Goal: Task Accomplishment & Management: Use online tool/utility

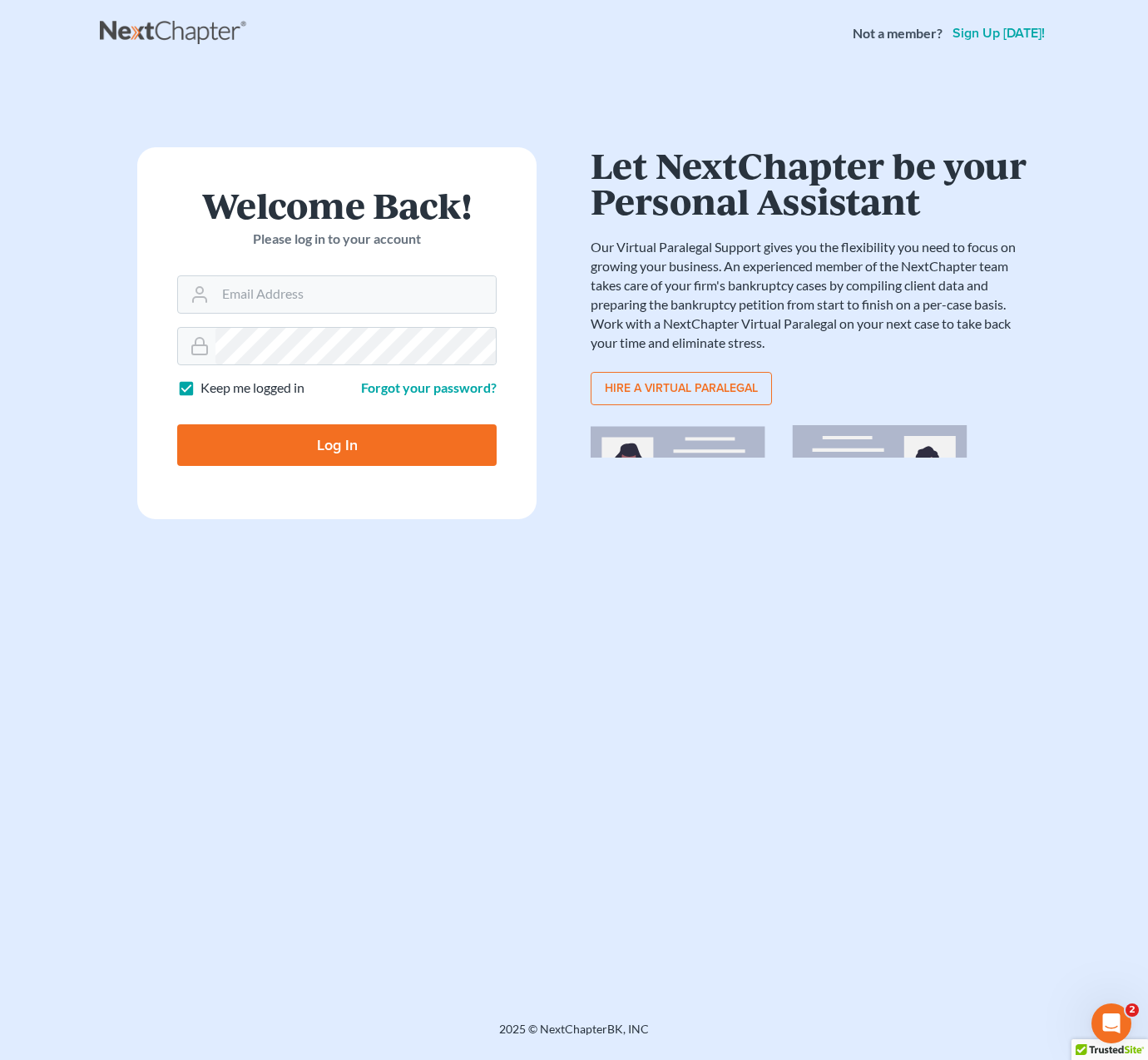
drag, startPoint x: 0, startPoint y: 0, endPoint x: 395, endPoint y: 442, distance: 592.8
click at [395, 442] on input "Log In" at bounding box center [336, 445] width 319 height 41
type input "Thinking..."
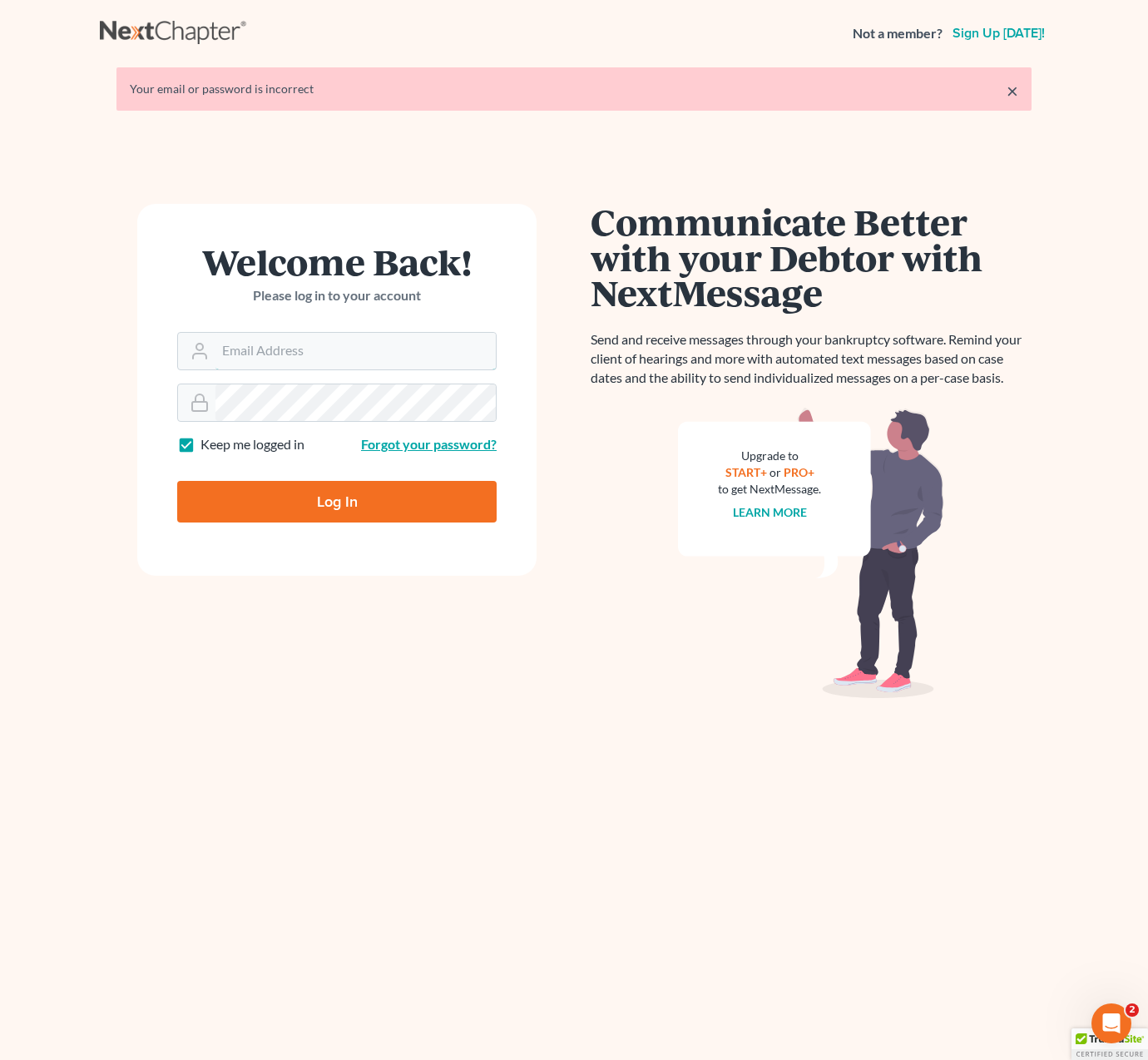
type input "[EMAIL_ADDRESS][DOMAIN_NAME]"
click at [431, 501] on input "Log In" at bounding box center [336, 501] width 319 height 41
type input "Thinking..."
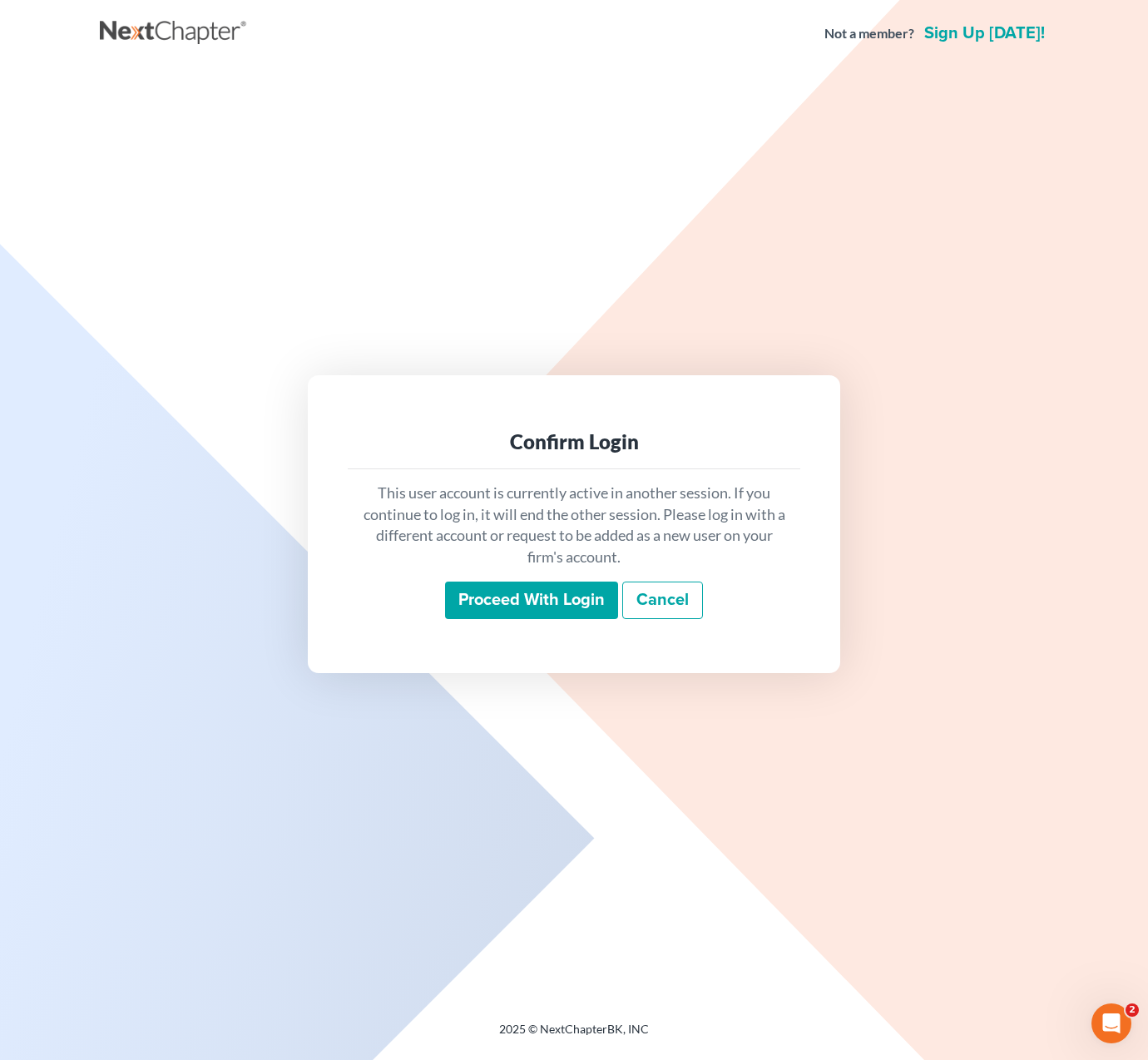
click at [529, 604] on input "Proceed with login" at bounding box center [532, 600] width 173 height 39
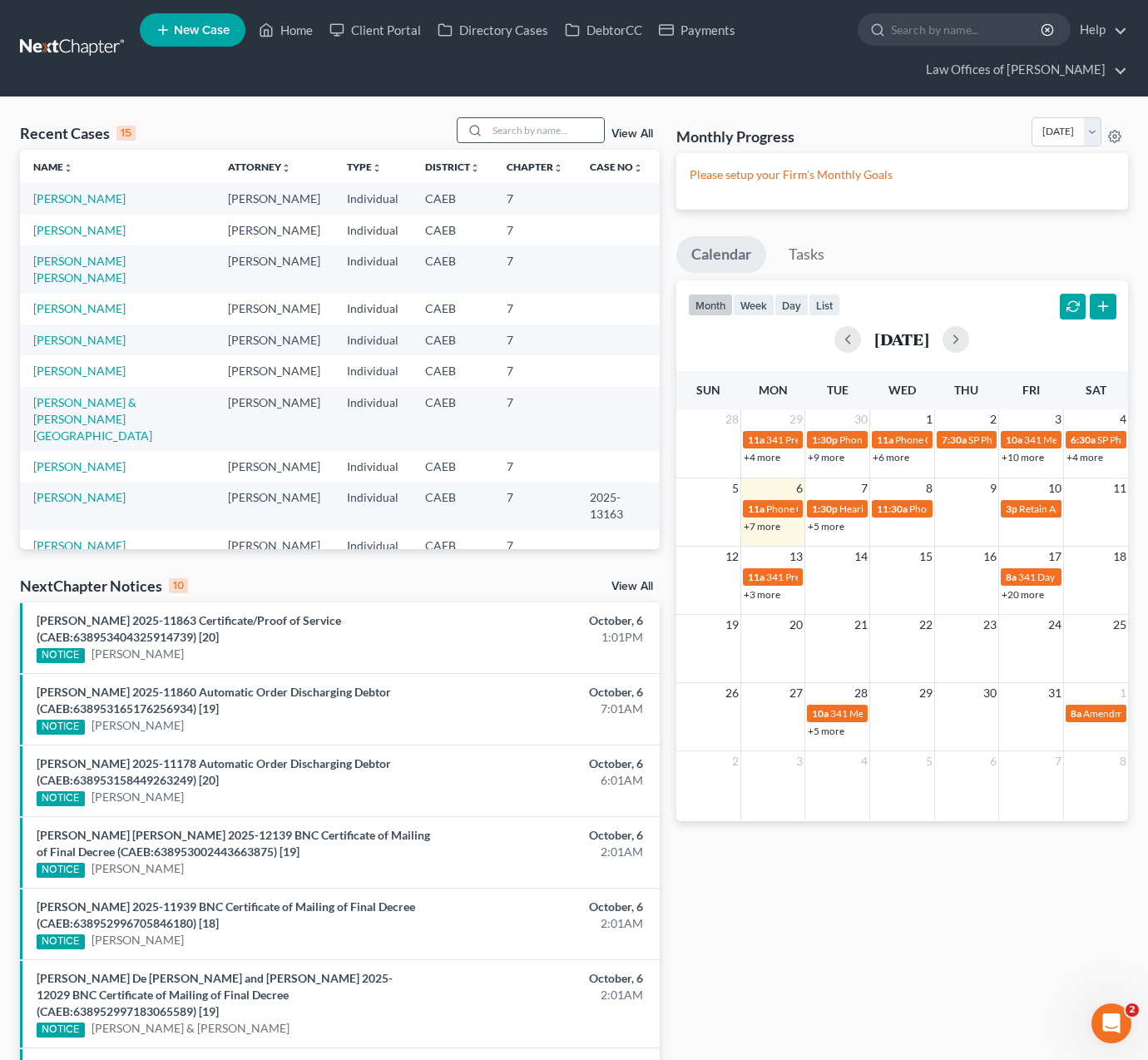
click at [520, 133] on input "search" at bounding box center [545, 130] width 116 height 24
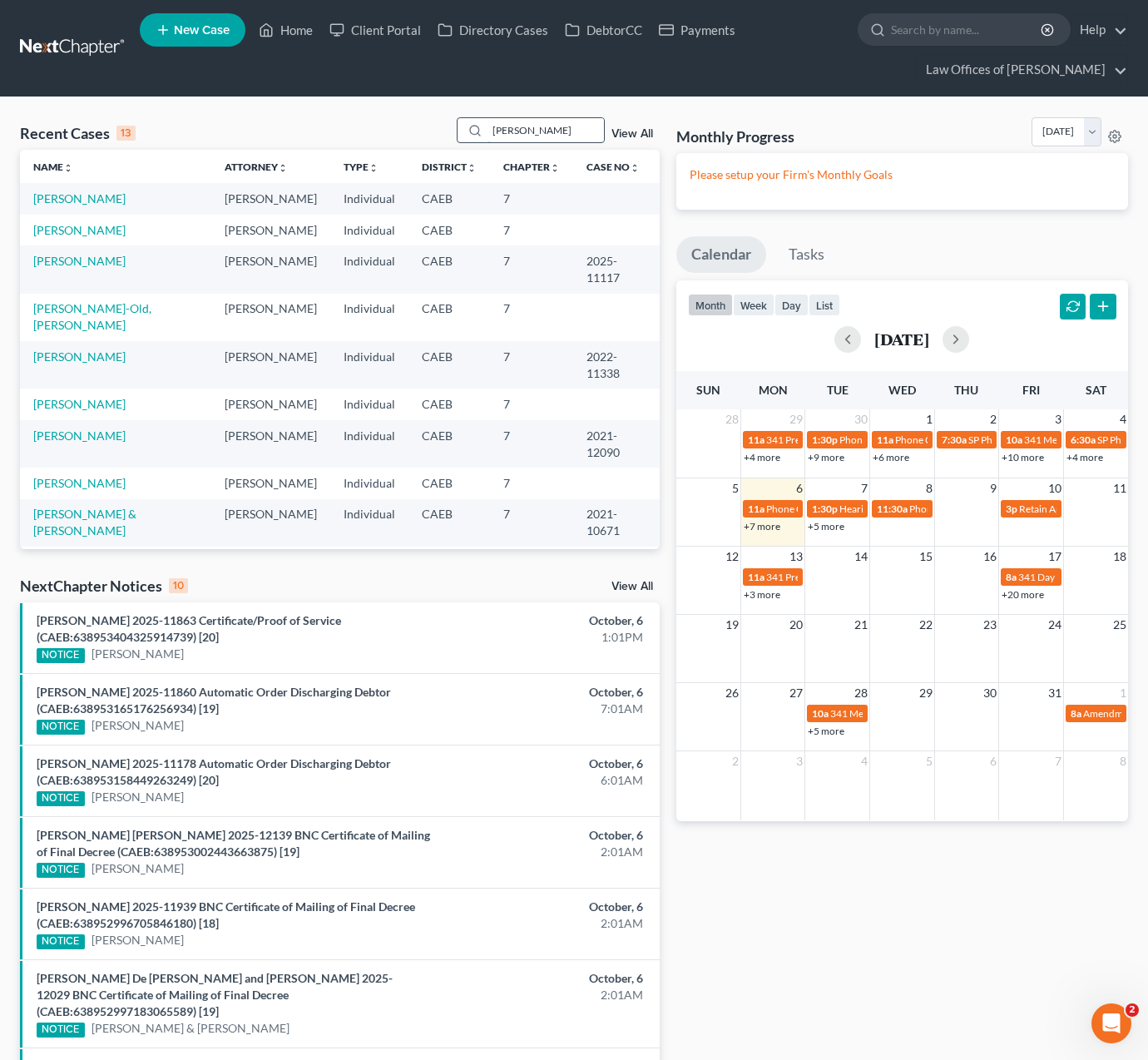
type input "Isabel"
drag, startPoint x: 521, startPoint y: 133, endPoint x: 93, endPoint y: 223, distance: 437.4
click at [93, 223] on link "Melendrez, Isabel" at bounding box center [79, 230] width 93 height 14
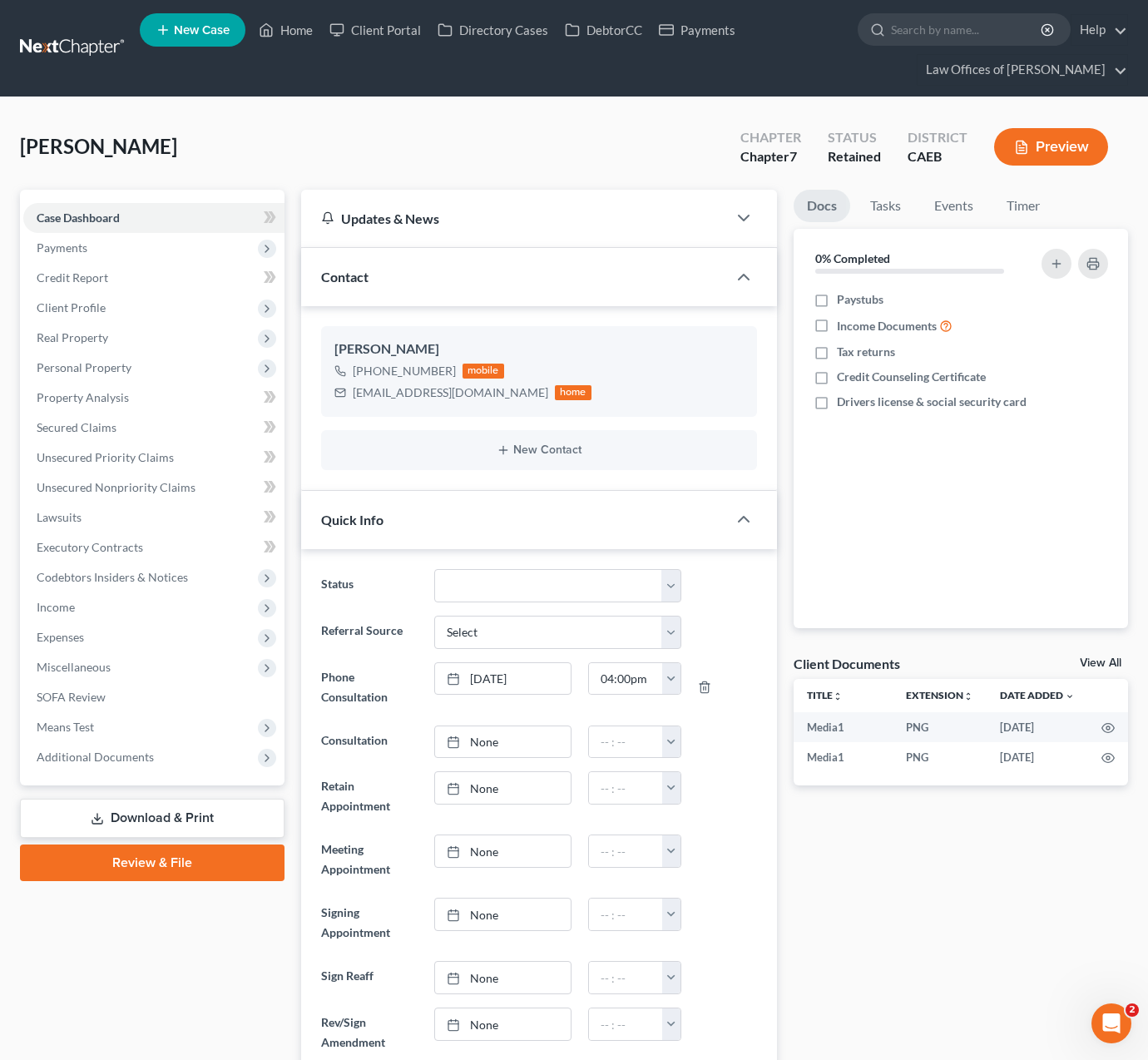
scroll to position [4124, 0]
click at [304, 39] on link "Home" at bounding box center [285, 30] width 71 height 30
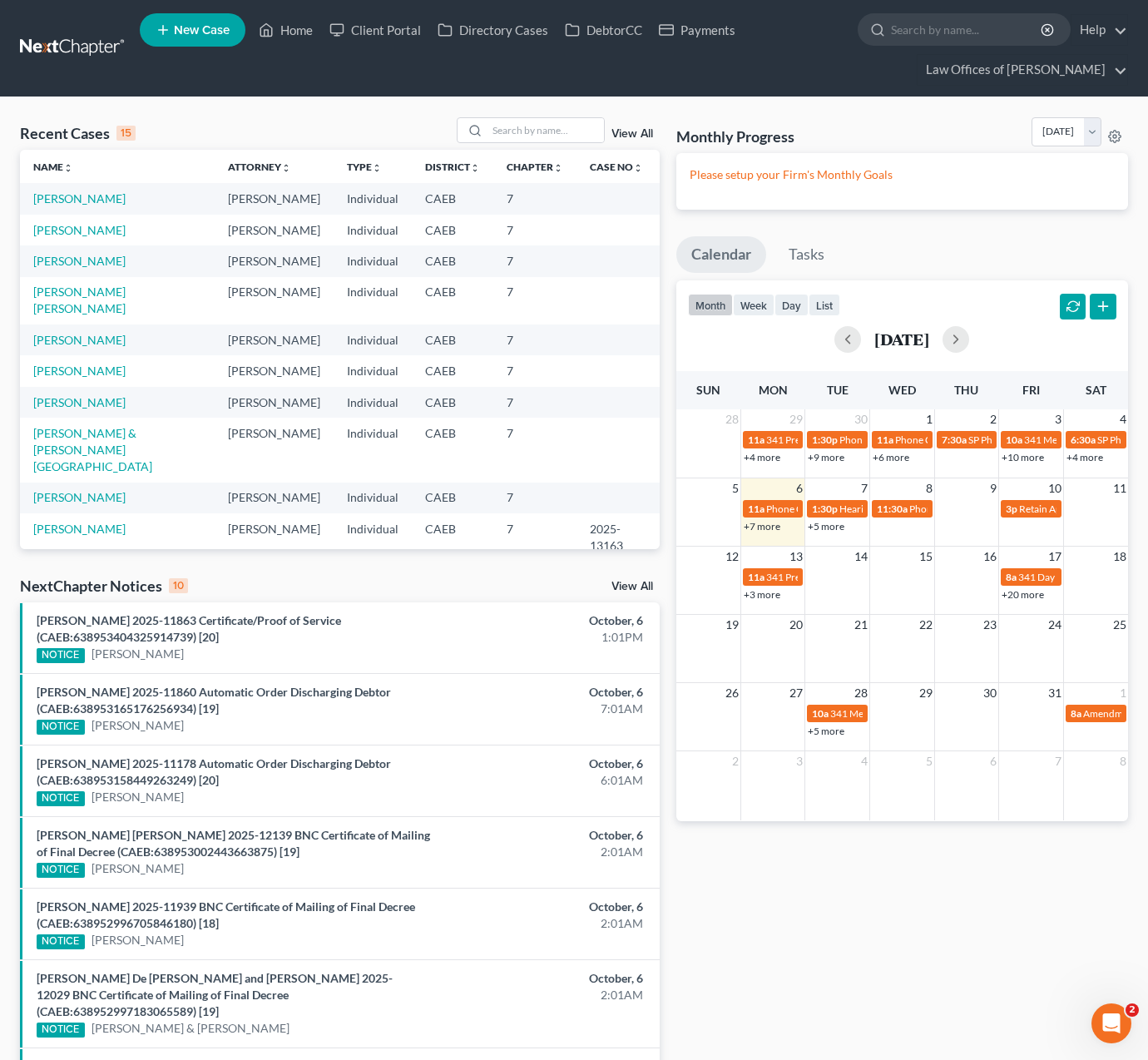
click at [753, 527] on link "+7 more" at bounding box center [762, 526] width 37 height 13
click at [501, 137] on input "search" at bounding box center [545, 130] width 116 height 24
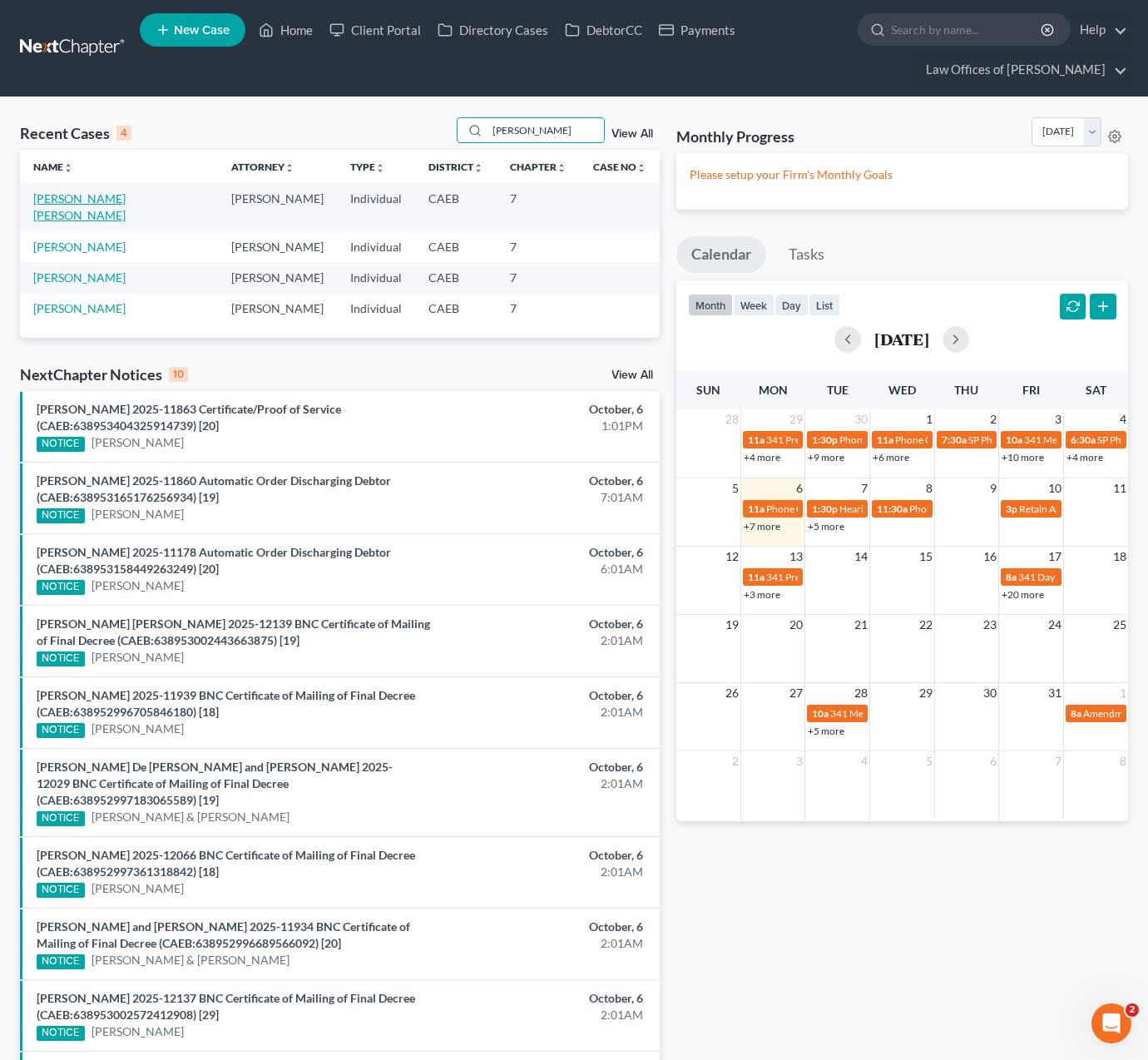
type input "Grise"
click at [102, 192] on link "Rodriguez De Nunez, Griselda" at bounding box center [79, 207] width 93 height 31
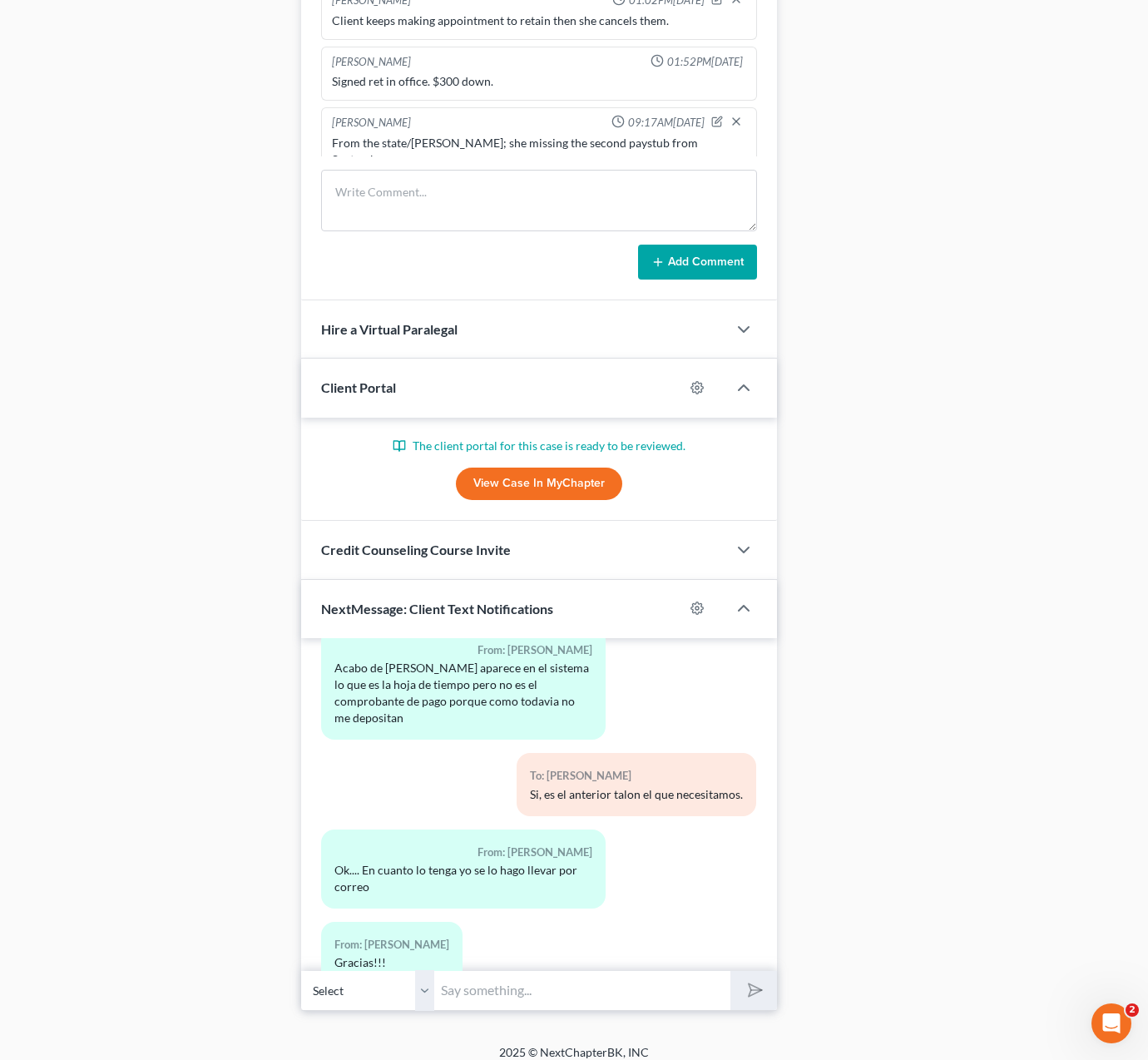
scroll to position [1328, 0]
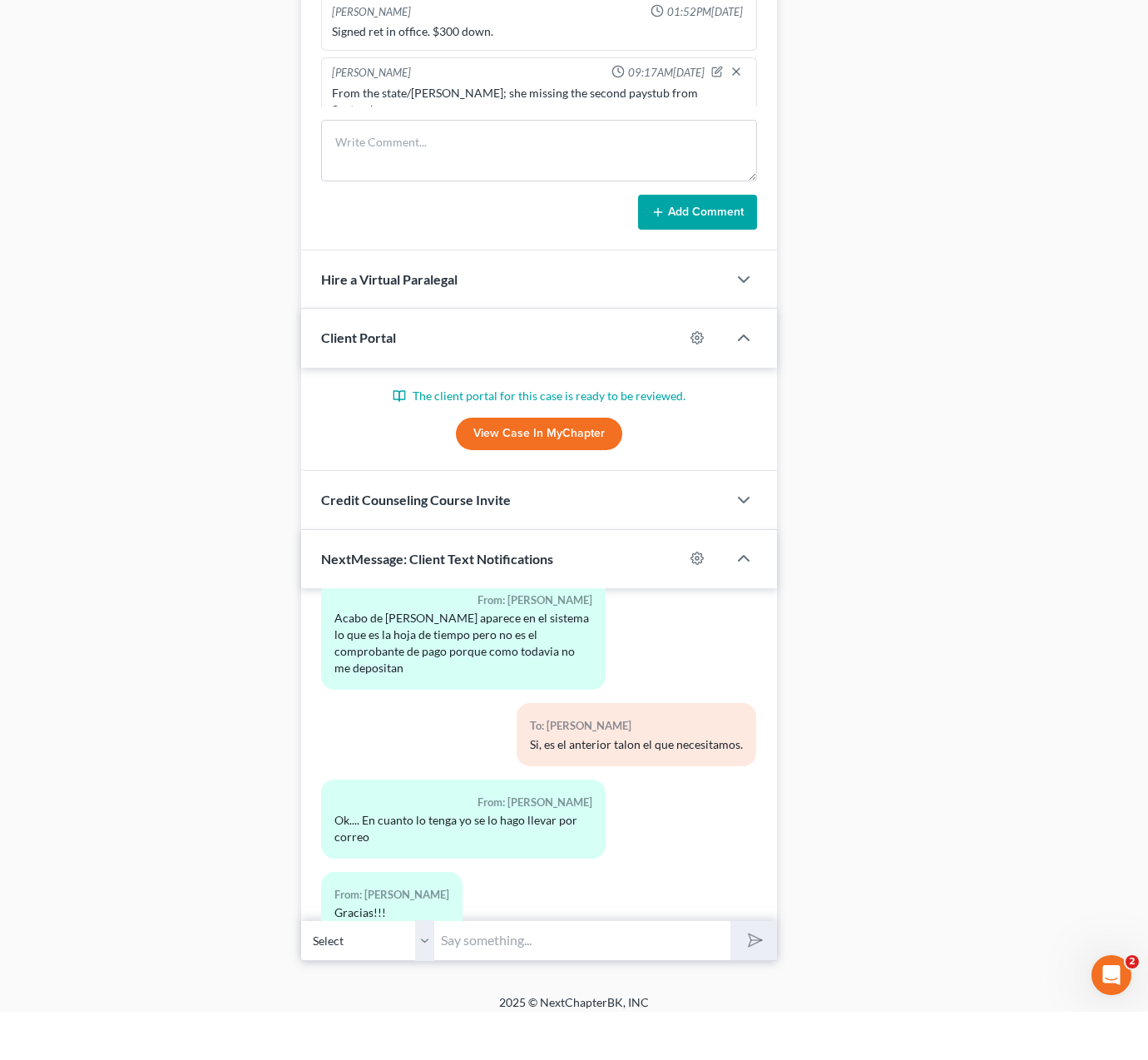
click at [501, 968] on input "text" at bounding box center [582, 988] width 296 height 40
type input "Si, a usted gracias."
click at [753, 969] on button "submit" at bounding box center [753, 988] width 46 height 39
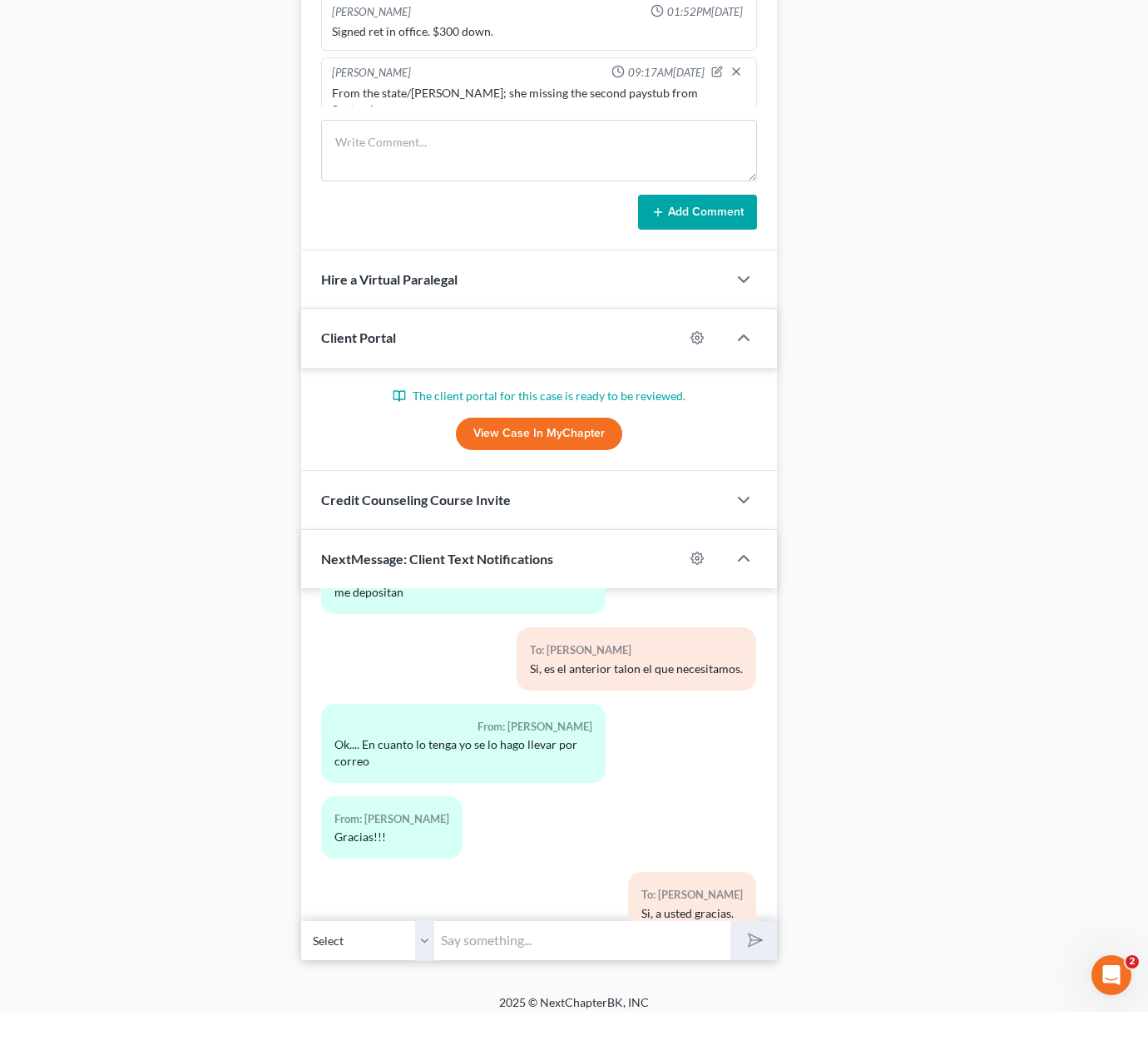
scroll to position [0, 0]
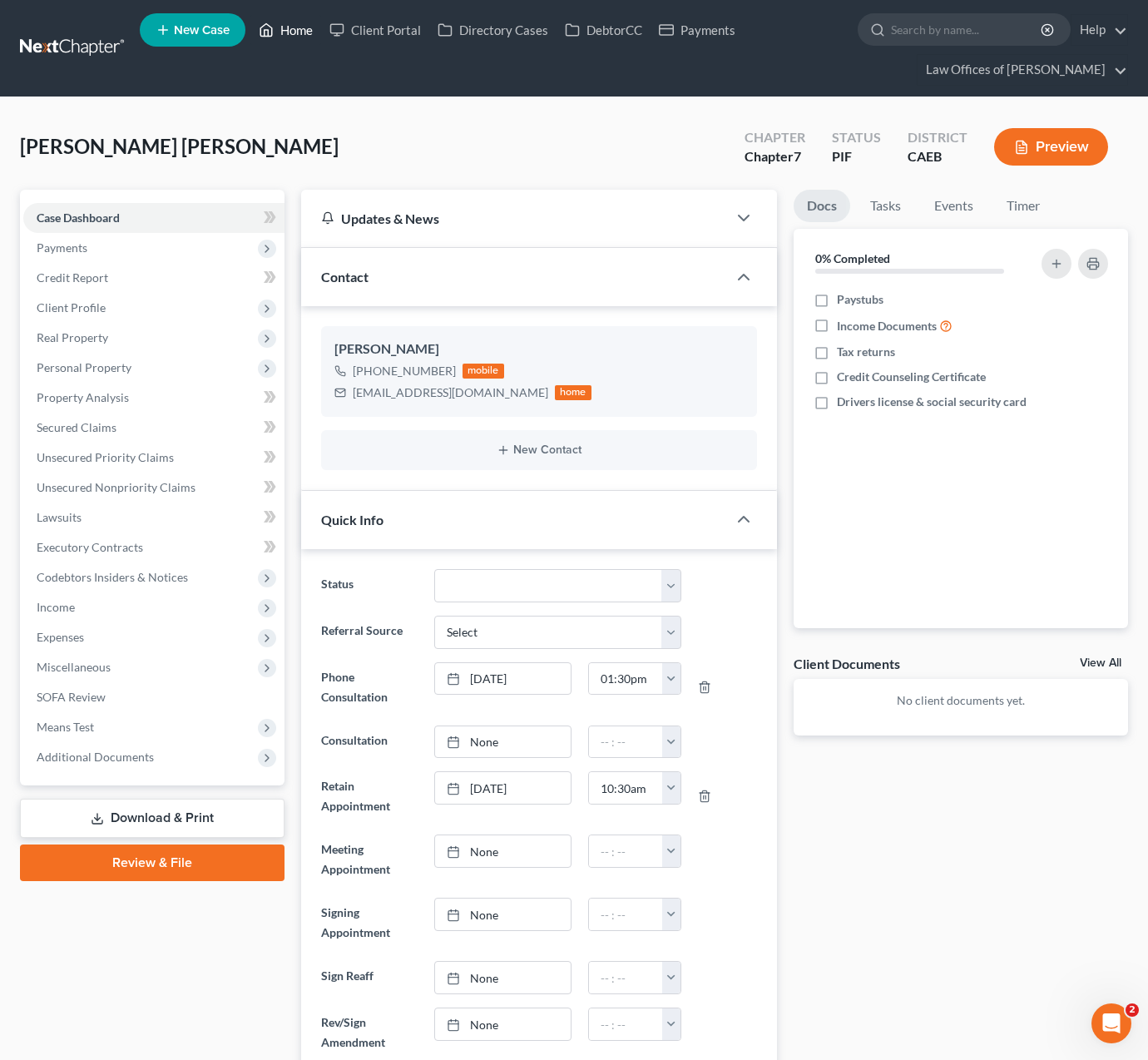
click at [297, 33] on link "Home" at bounding box center [285, 30] width 71 height 30
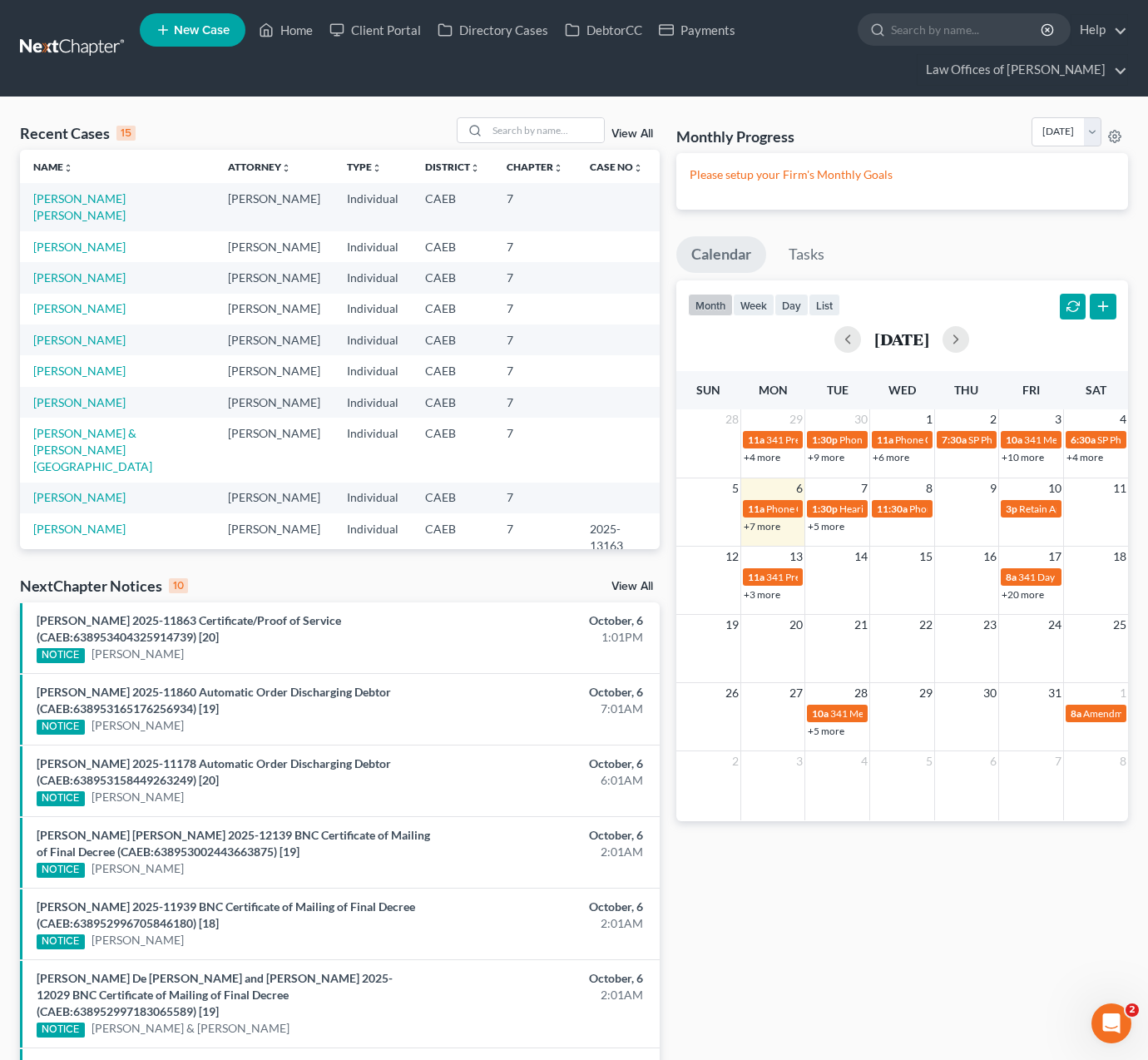
click at [822, 524] on link "+5 more" at bounding box center [826, 526] width 37 height 13
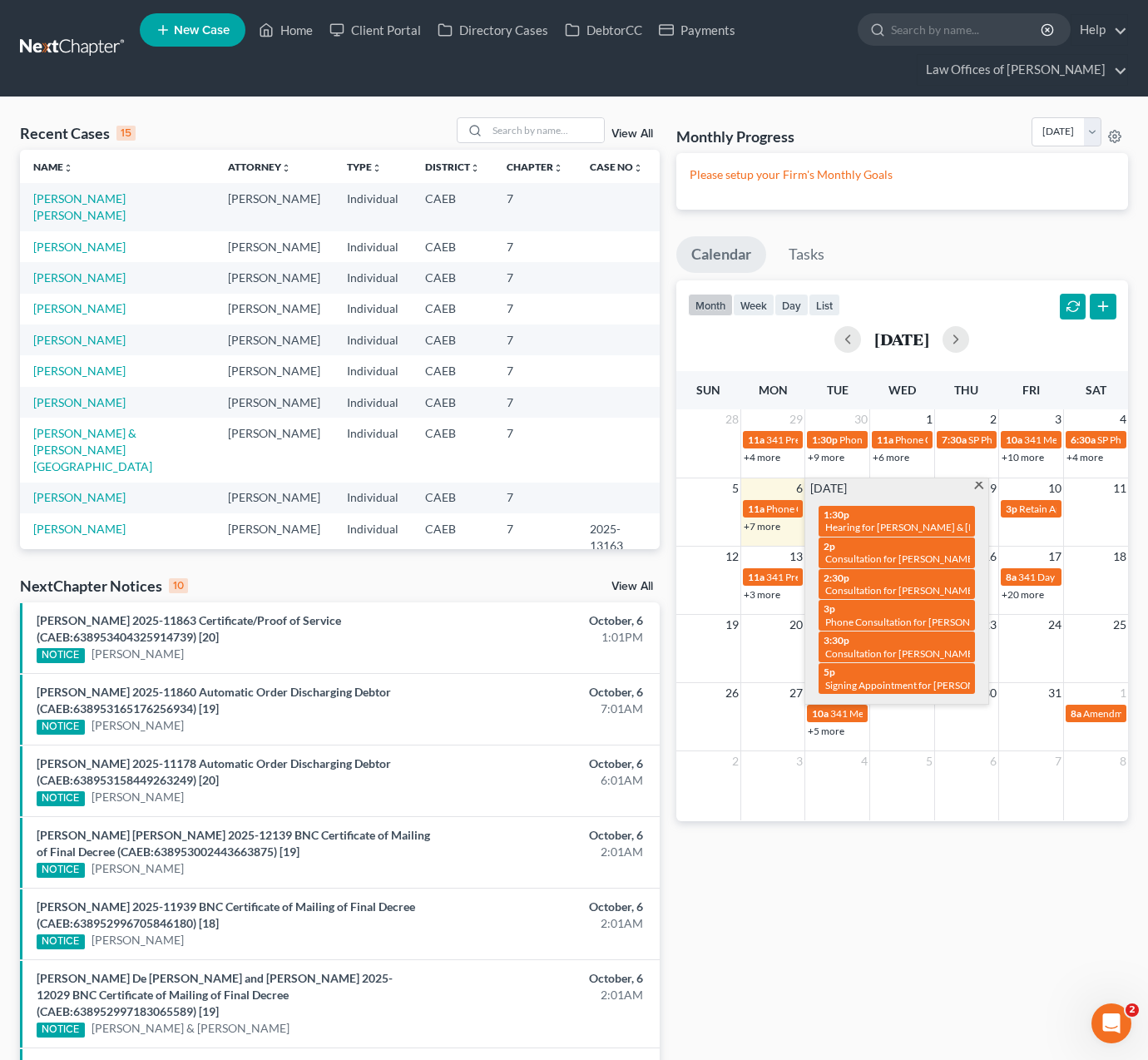
click at [975, 483] on span at bounding box center [979, 487] width 13 height 11
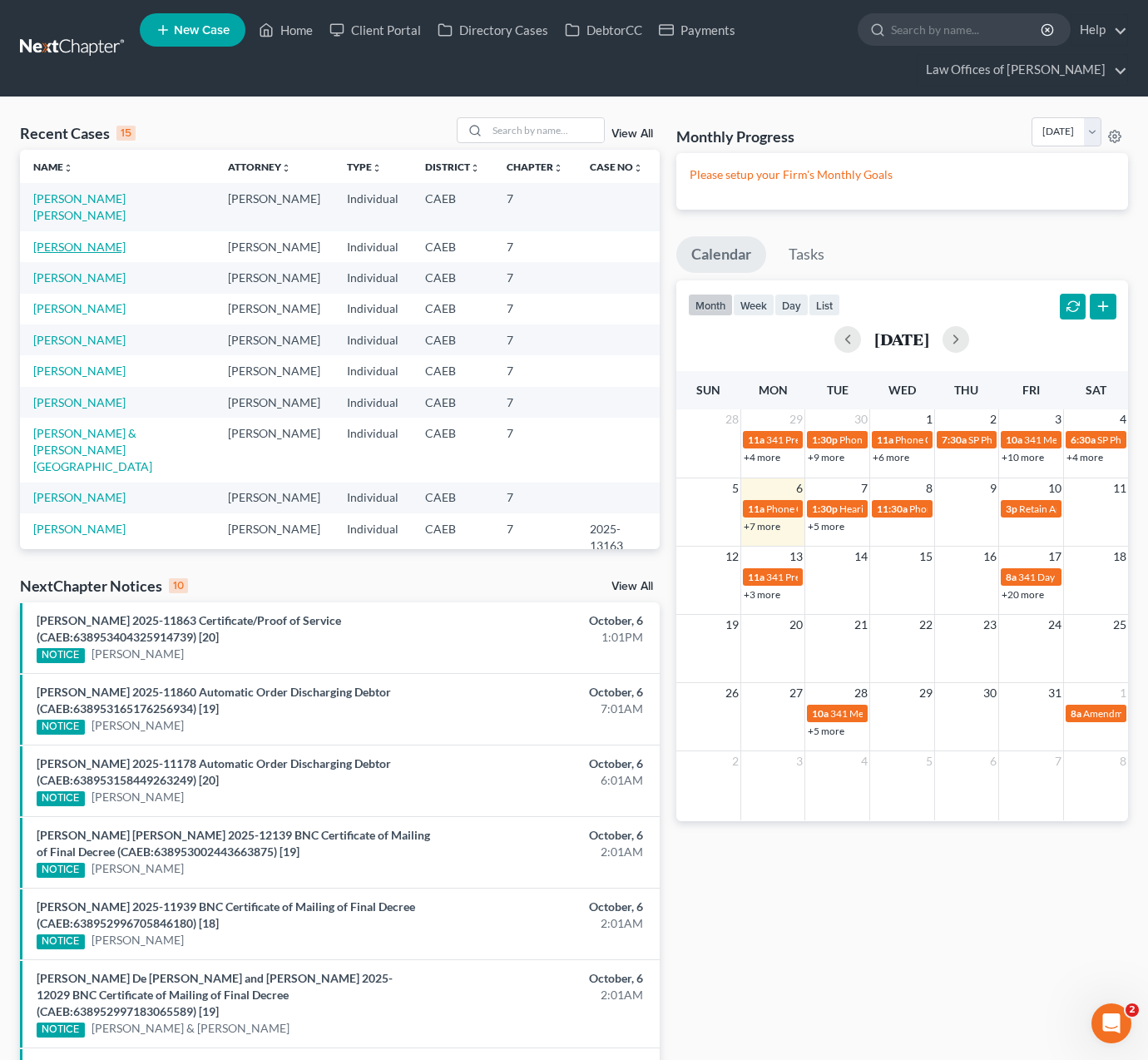
click at [100, 239] on link "Melendrez, Isabel" at bounding box center [79, 247] width 93 height 14
select select "14"
select select "0"
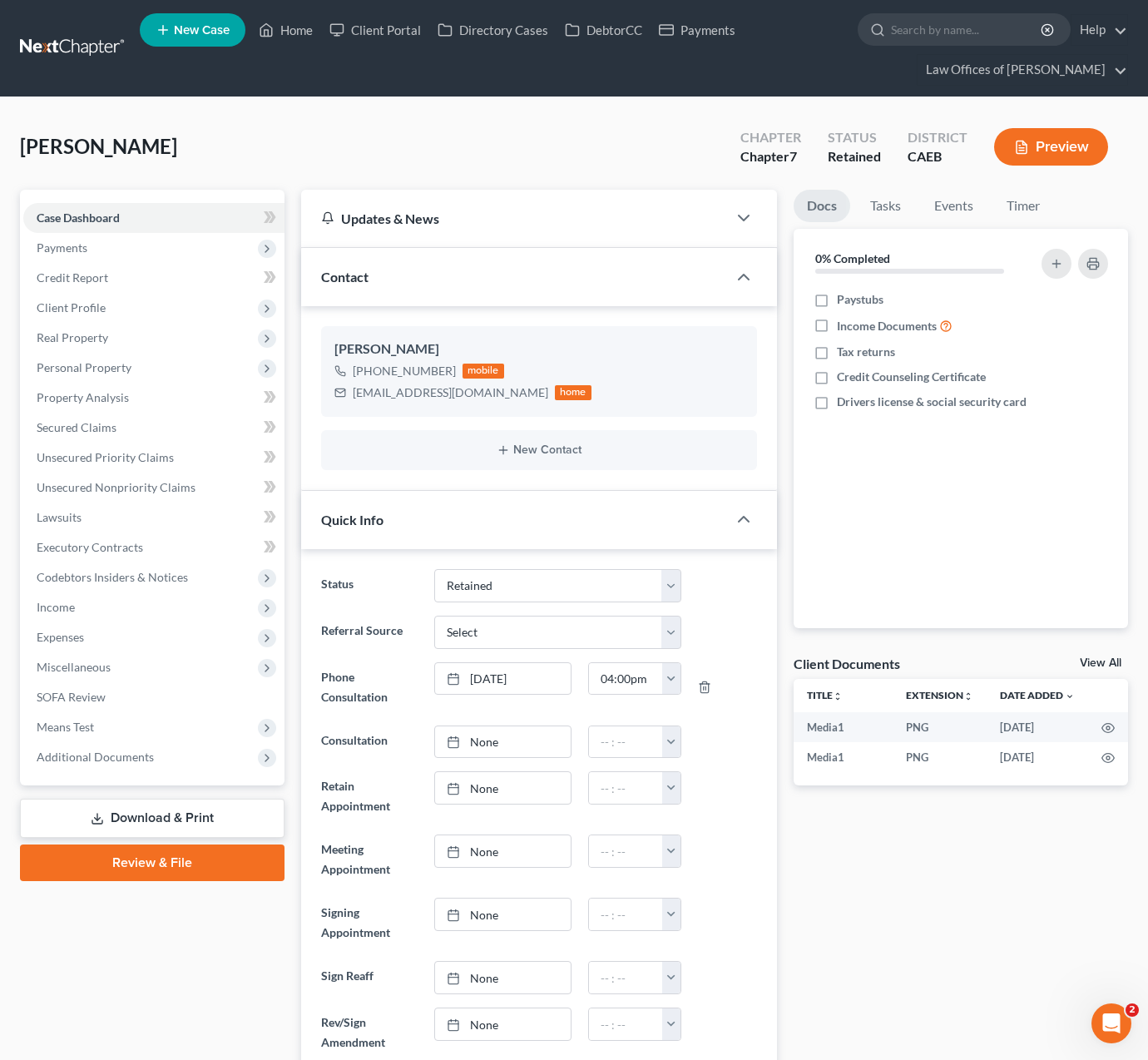
scroll to position [4124, 0]
click at [118, 248] on span "Payments" at bounding box center [154, 247] width 261 height 30
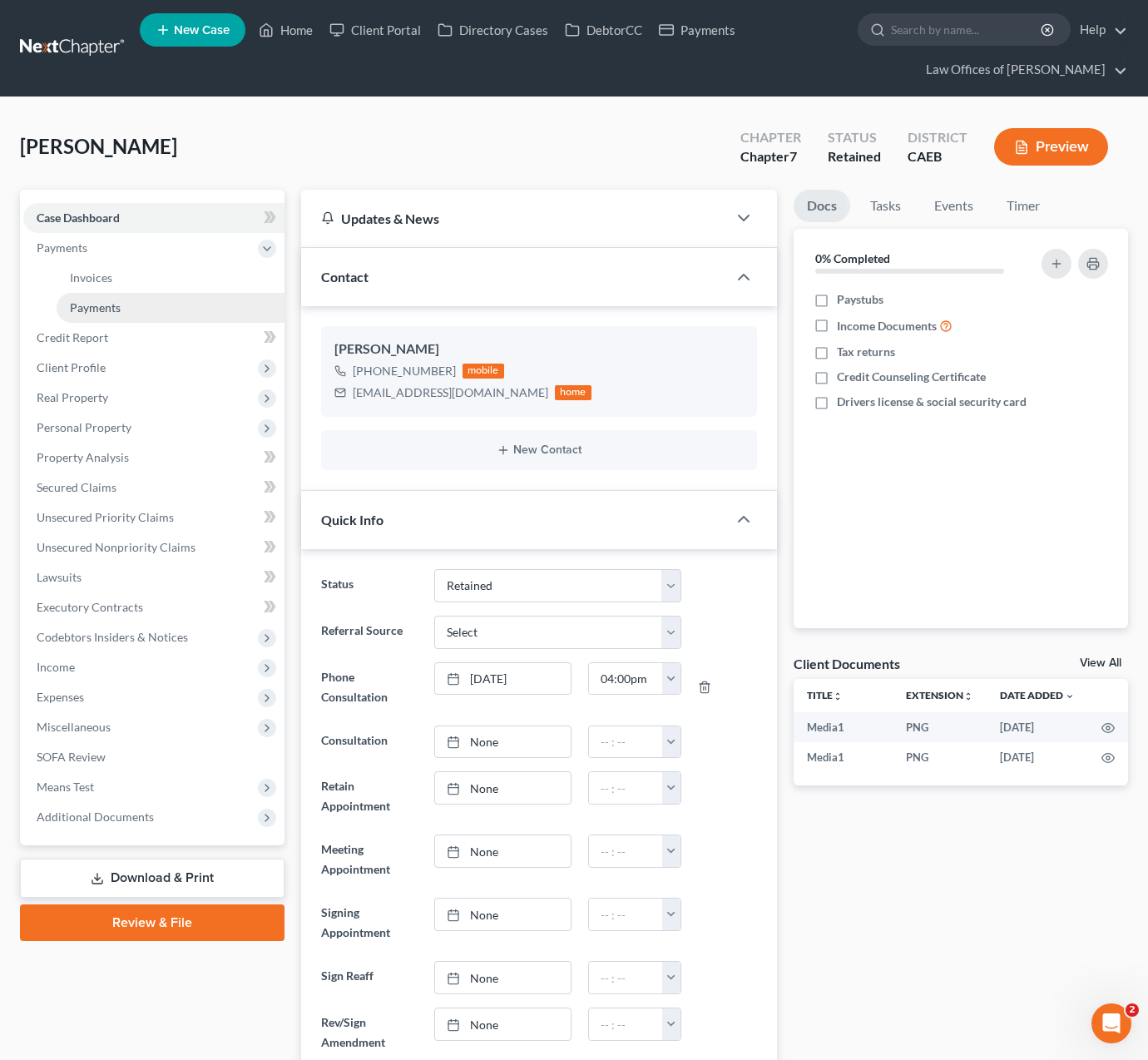
click at [143, 310] on link "Payments" at bounding box center [170, 307] width 228 height 30
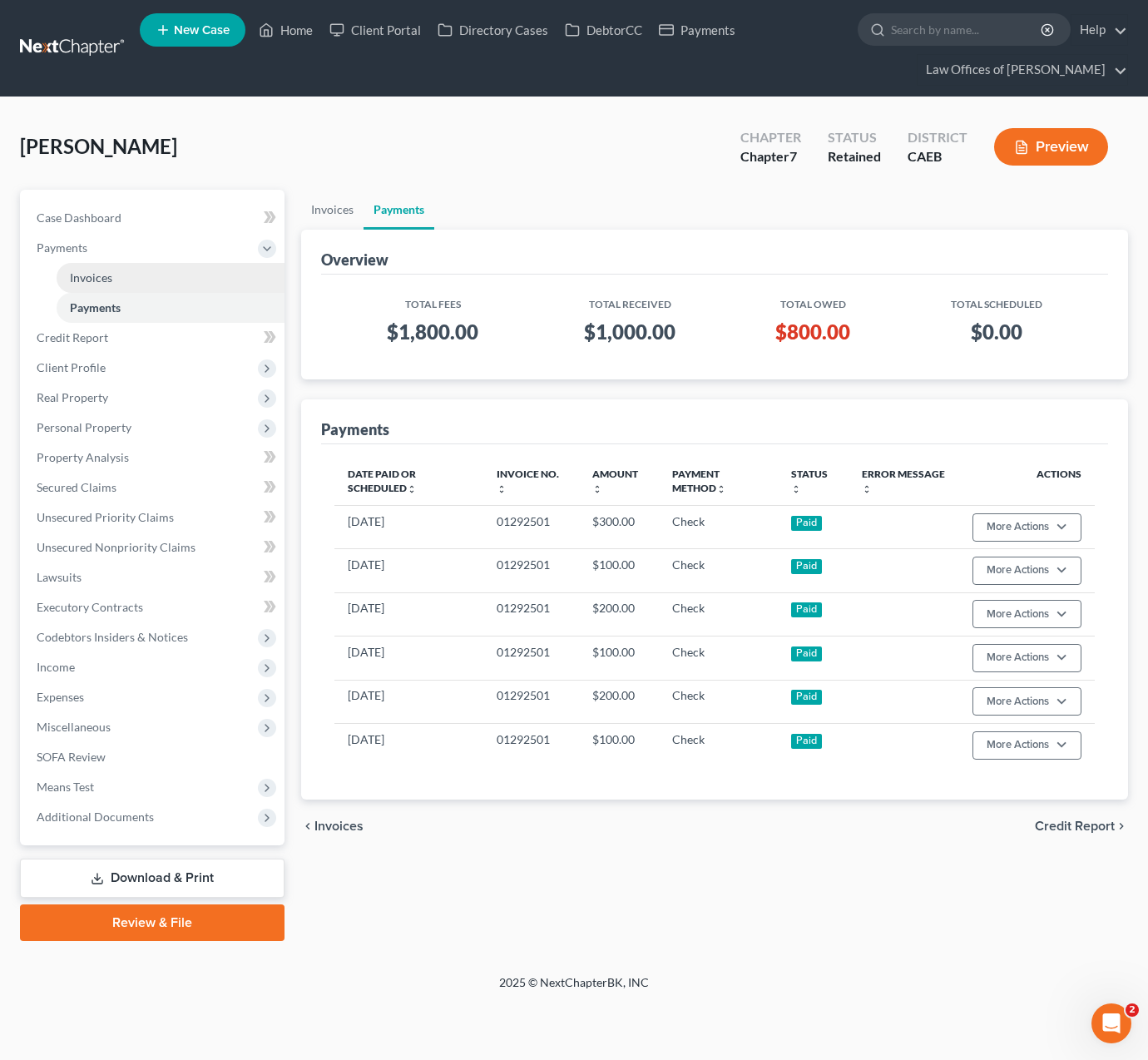
click at [133, 278] on link "Invoices" at bounding box center [170, 277] width 228 height 30
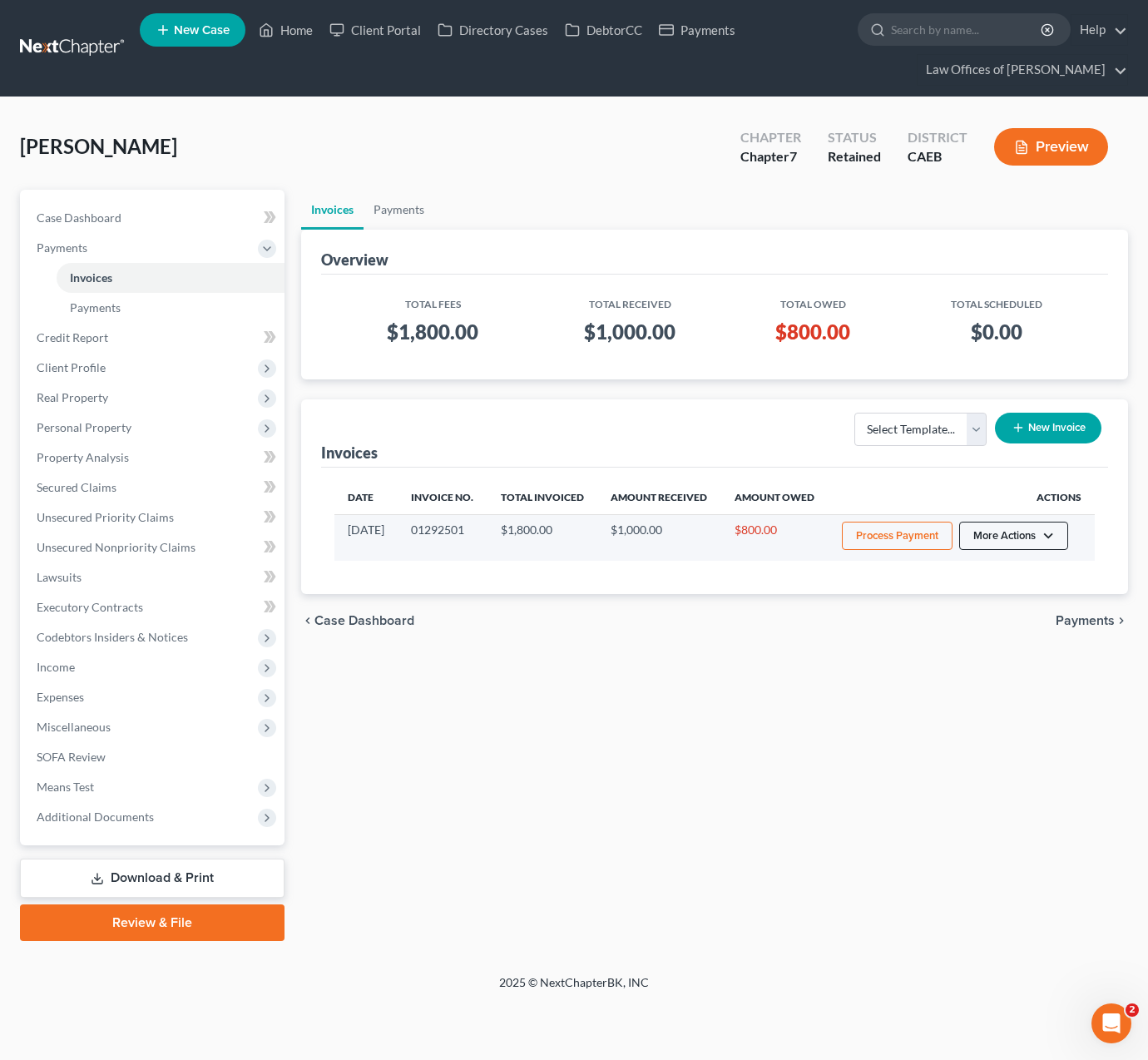
click at [1048, 550] on button "More Actions" at bounding box center [1013, 535] width 109 height 28
click at [990, 614] on link "Record Cash or Check Payment" at bounding box center [1036, 612] width 194 height 28
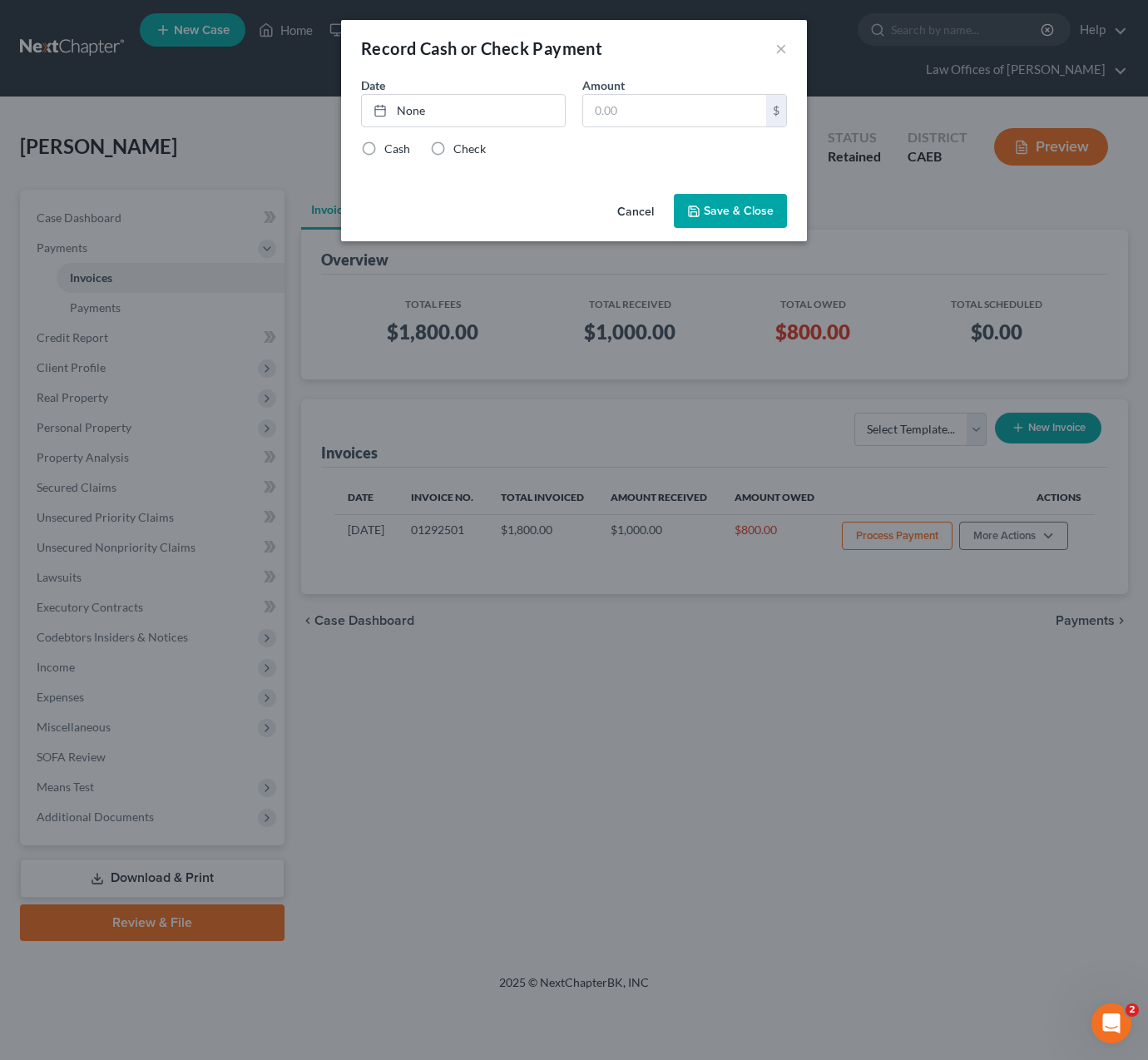
click at [453, 150] on label "Check" at bounding box center [470, 148] width 32 height 16
click at [460, 150] on input "Check" at bounding box center [465, 146] width 11 height 11
radio input "true"
click at [415, 117] on link "None" at bounding box center [463, 110] width 203 height 31
click at [665, 115] on input "text" at bounding box center [674, 110] width 183 height 31
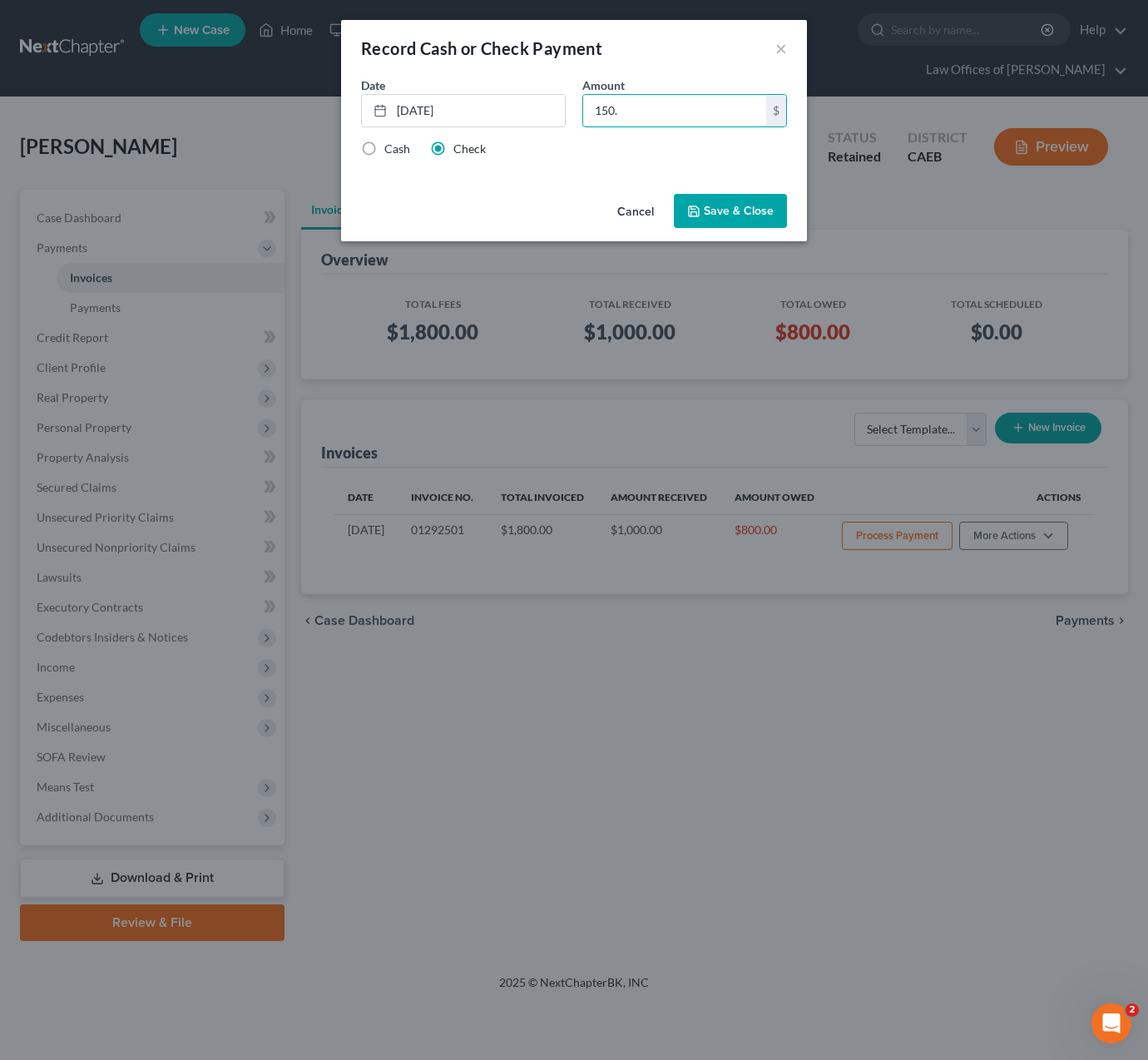
type input "150."
click at [717, 206] on button "Save & Close" at bounding box center [731, 211] width 113 height 35
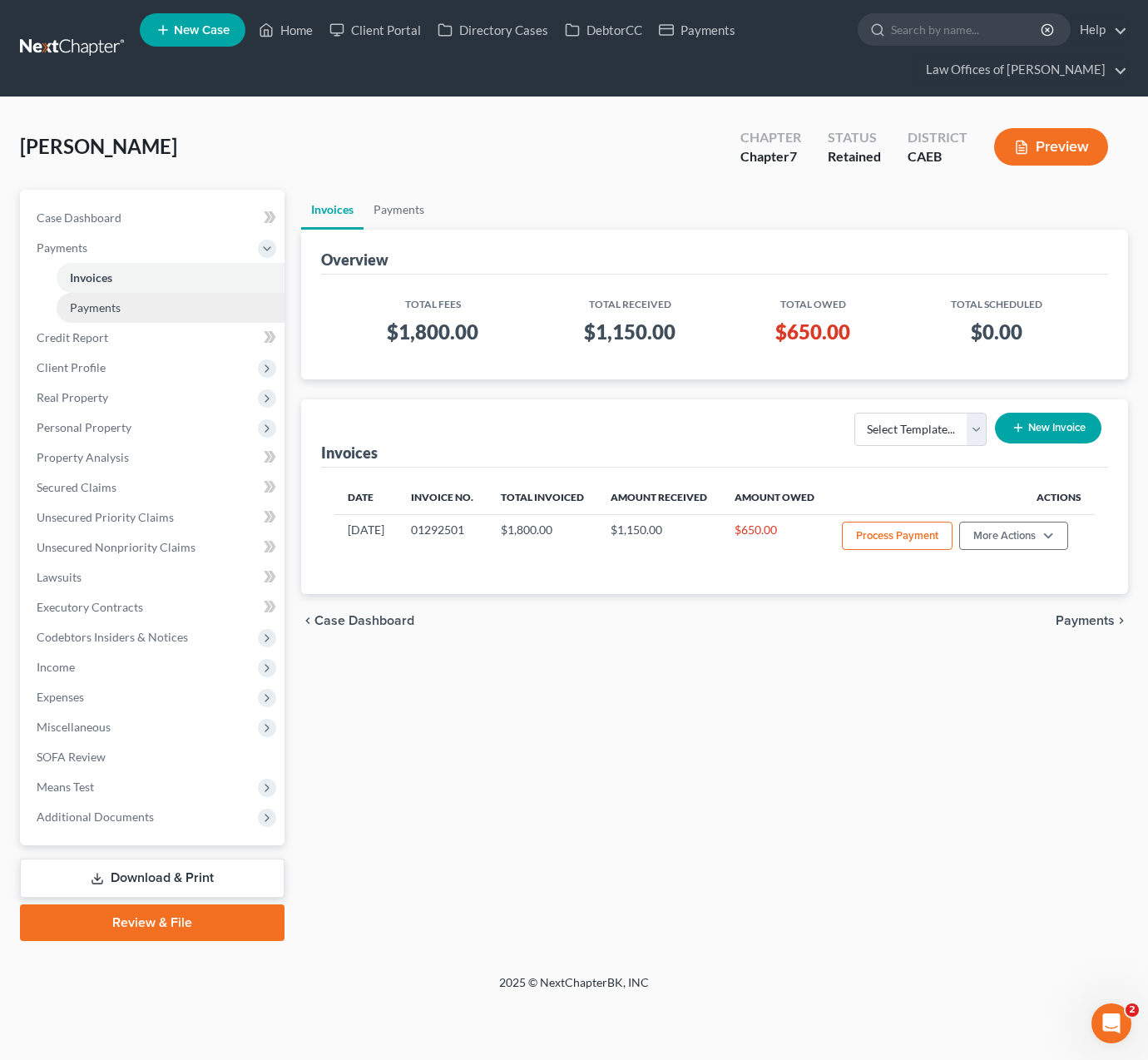
click at [171, 313] on link "Payments" at bounding box center [170, 307] width 228 height 30
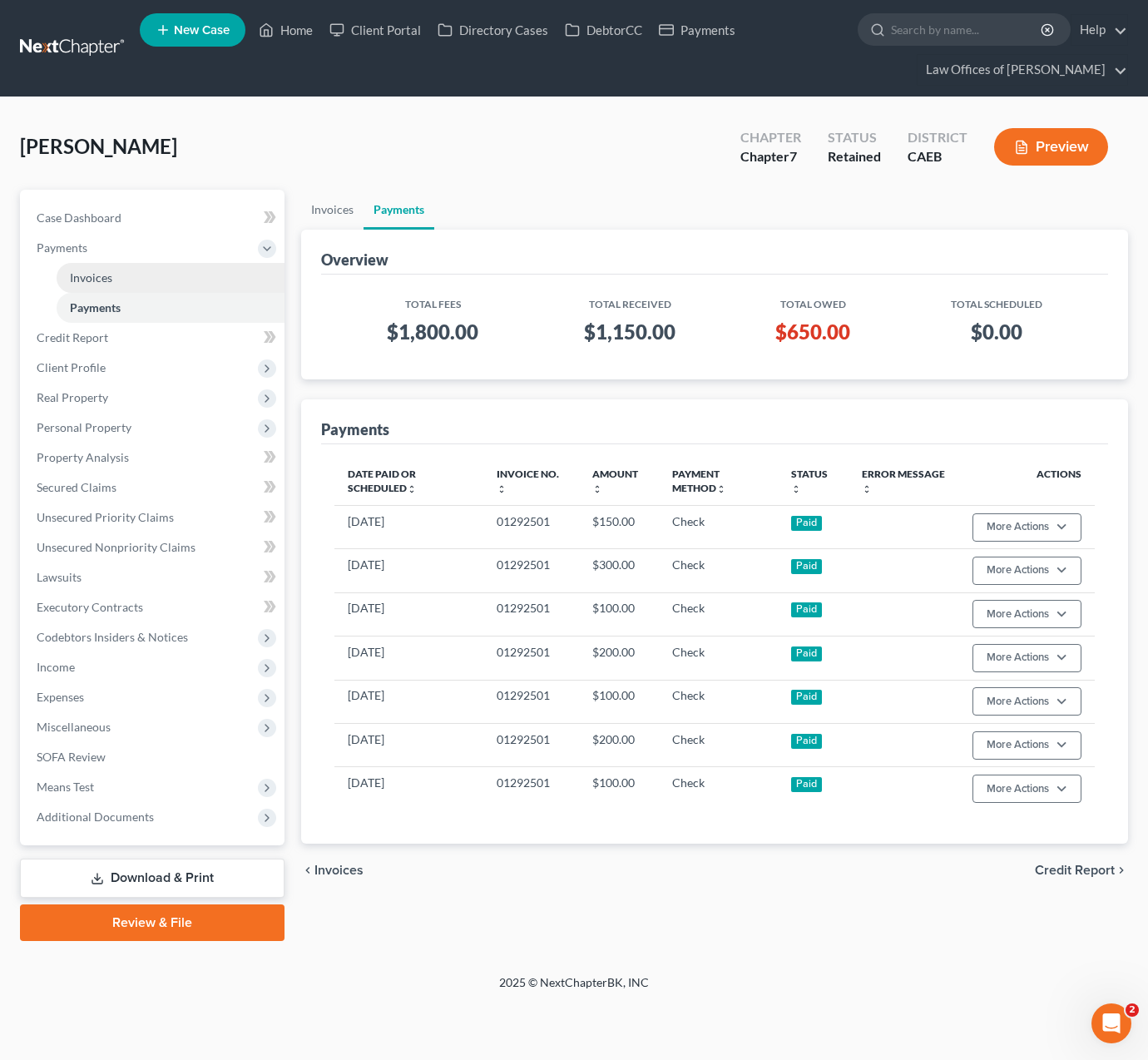
click at [163, 281] on link "Invoices" at bounding box center [170, 277] width 228 height 30
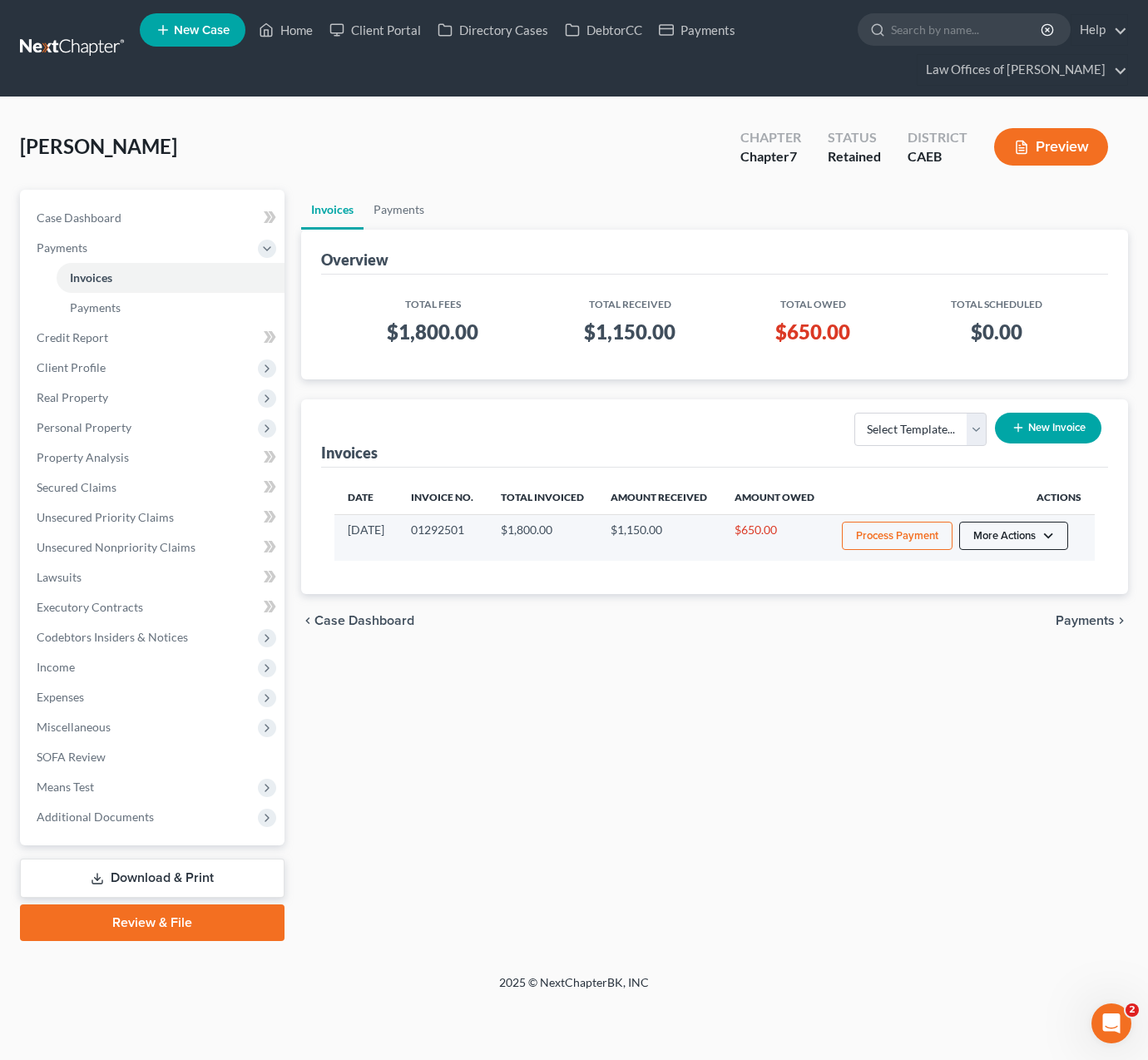
click at [1047, 547] on button "More Actions" at bounding box center [1013, 535] width 109 height 28
click at [998, 580] on link "View/Edit" at bounding box center [1036, 584] width 194 height 28
select select "0"
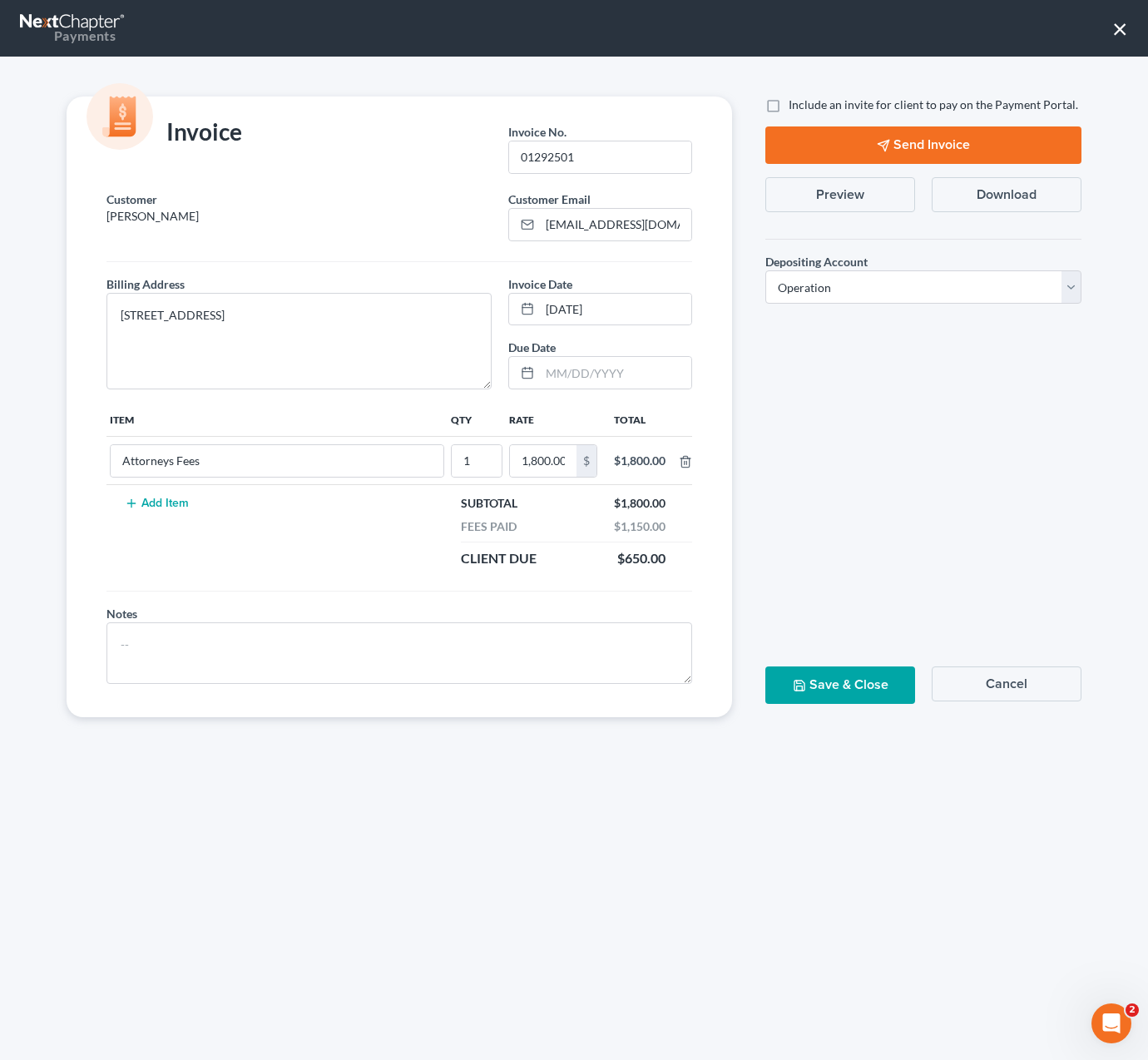
click at [919, 144] on button "Send Invoice" at bounding box center [923, 146] width 316 height 38
click at [1116, 33] on button "×" at bounding box center [1120, 29] width 16 height 27
